Goal: Transaction & Acquisition: Purchase product/service

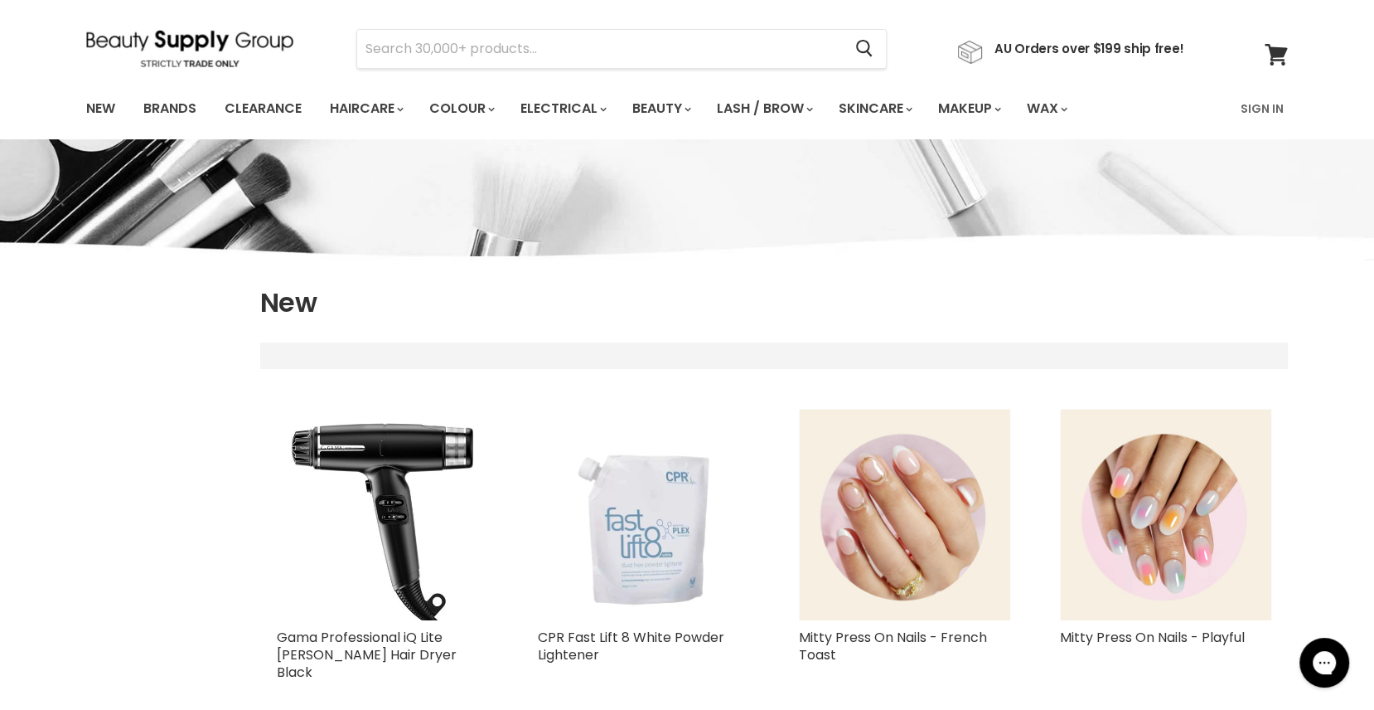
select select "created-descending"
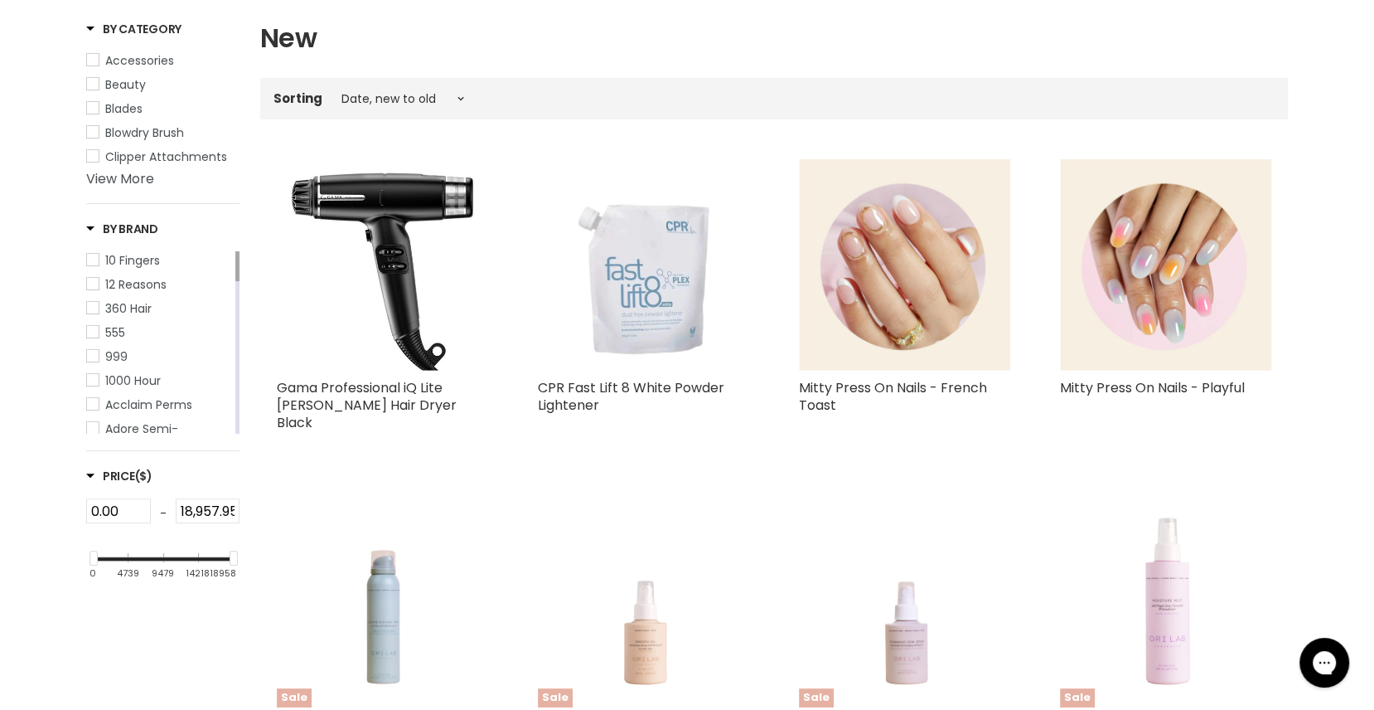
scroll to position [320, 0]
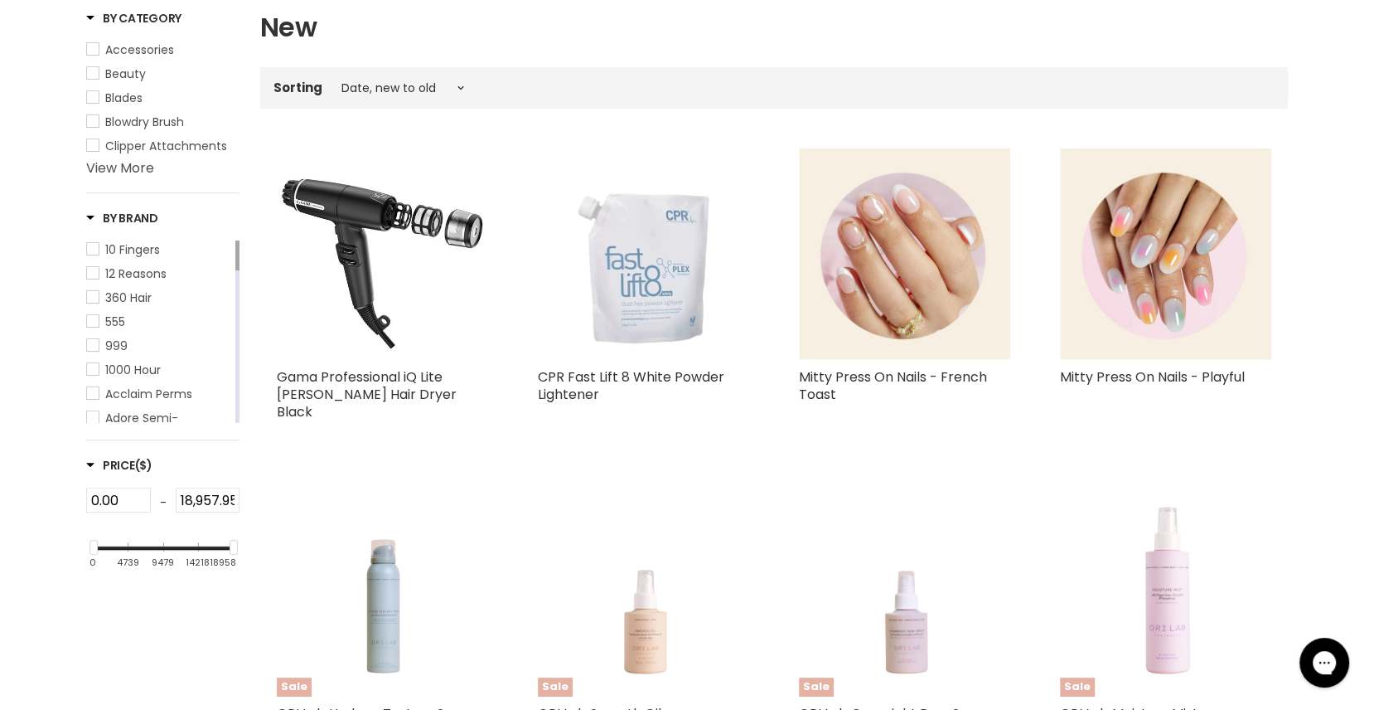
drag, startPoint x: 260, startPoint y: 369, endPoint x: 440, endPoint y: 394, distance: 181.6
click at [440, 394] on div "Gama Professional iQ Lite [PERSON_NAME] Hair Dryer Black Gama Professional Ital…" at bounding box center [382, 292] width 245 height 320
copy link "Gama Professional iQ Lite [PERSON_NAME] Hair Dryer Black"
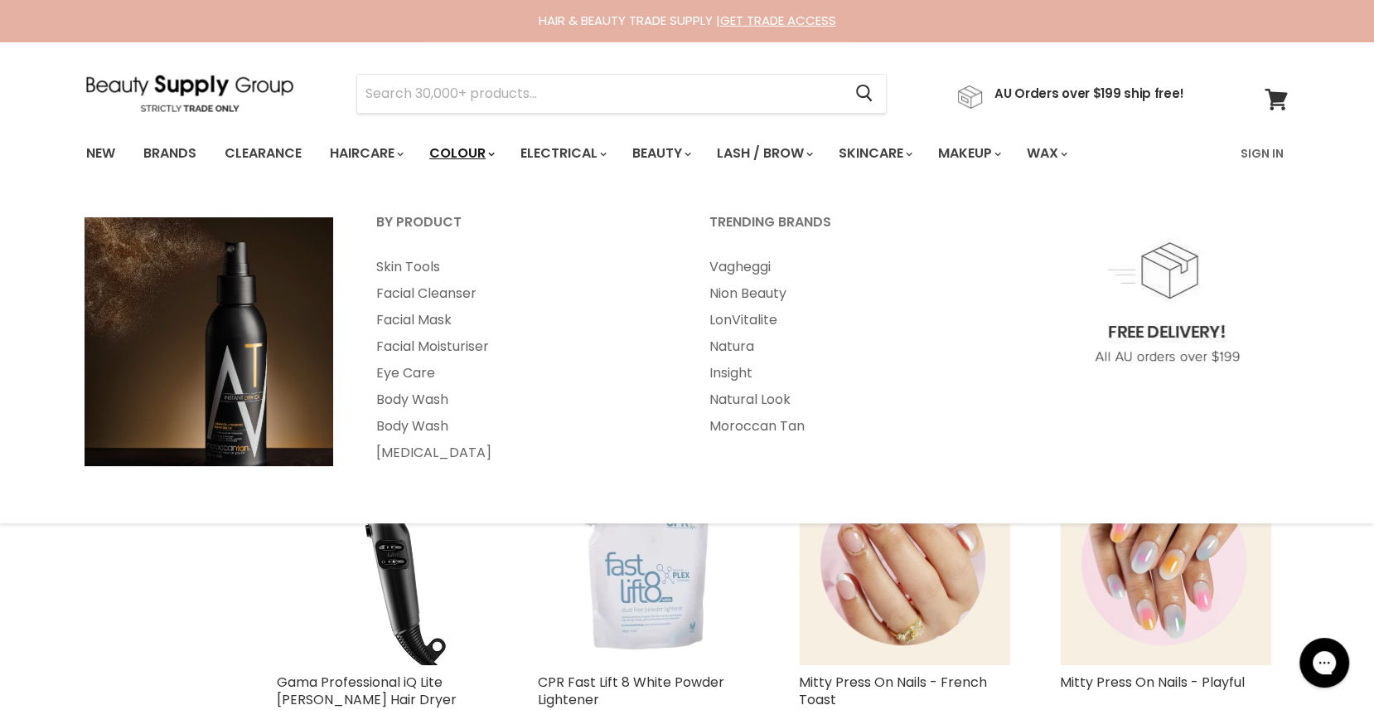
select select "created-descending"
